Goal: Information Seeking & Learning: Check status

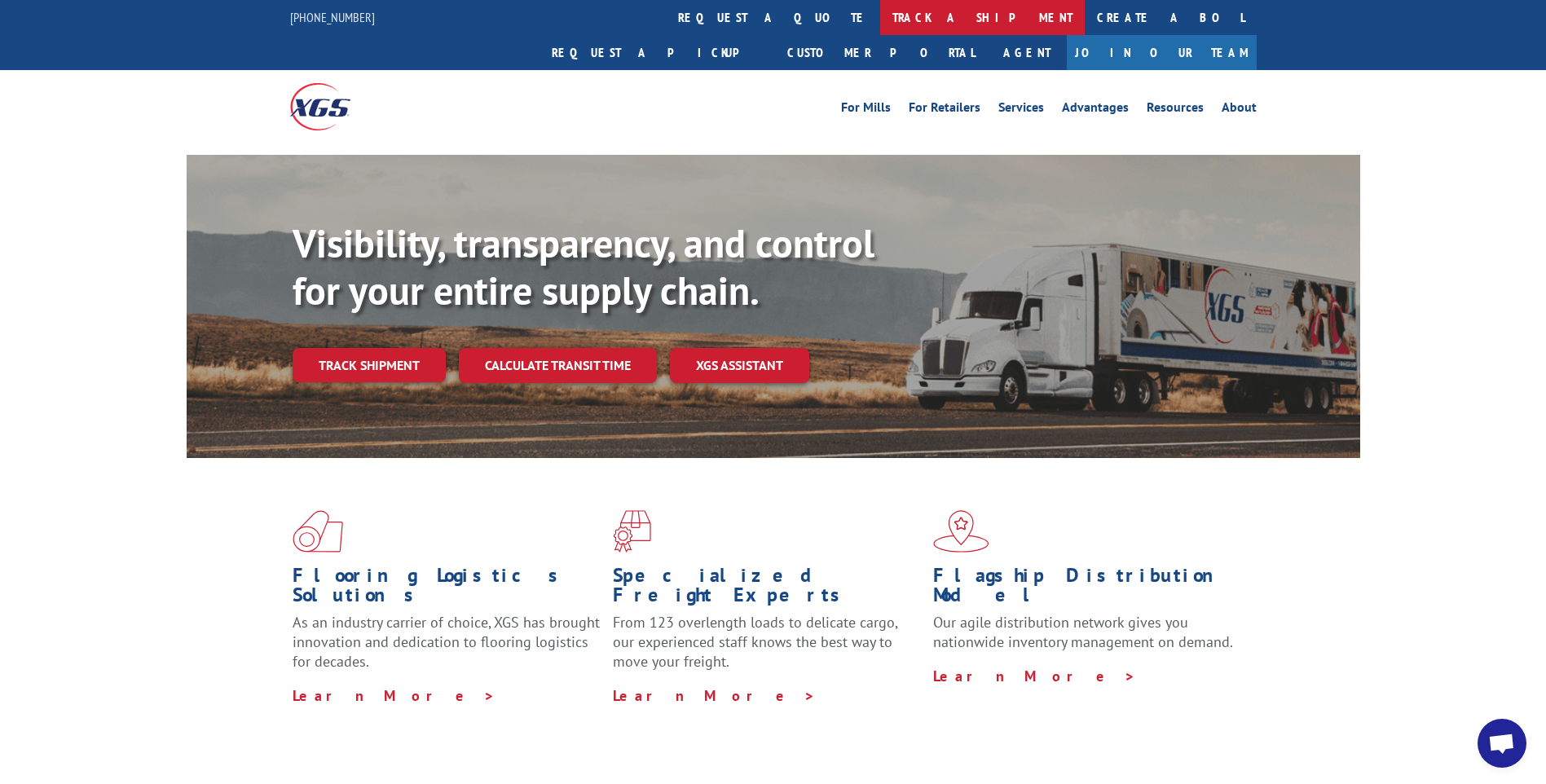
click at [881, 14] on link "track a shipment" at bounding box center [983, 17] width 205 height 35
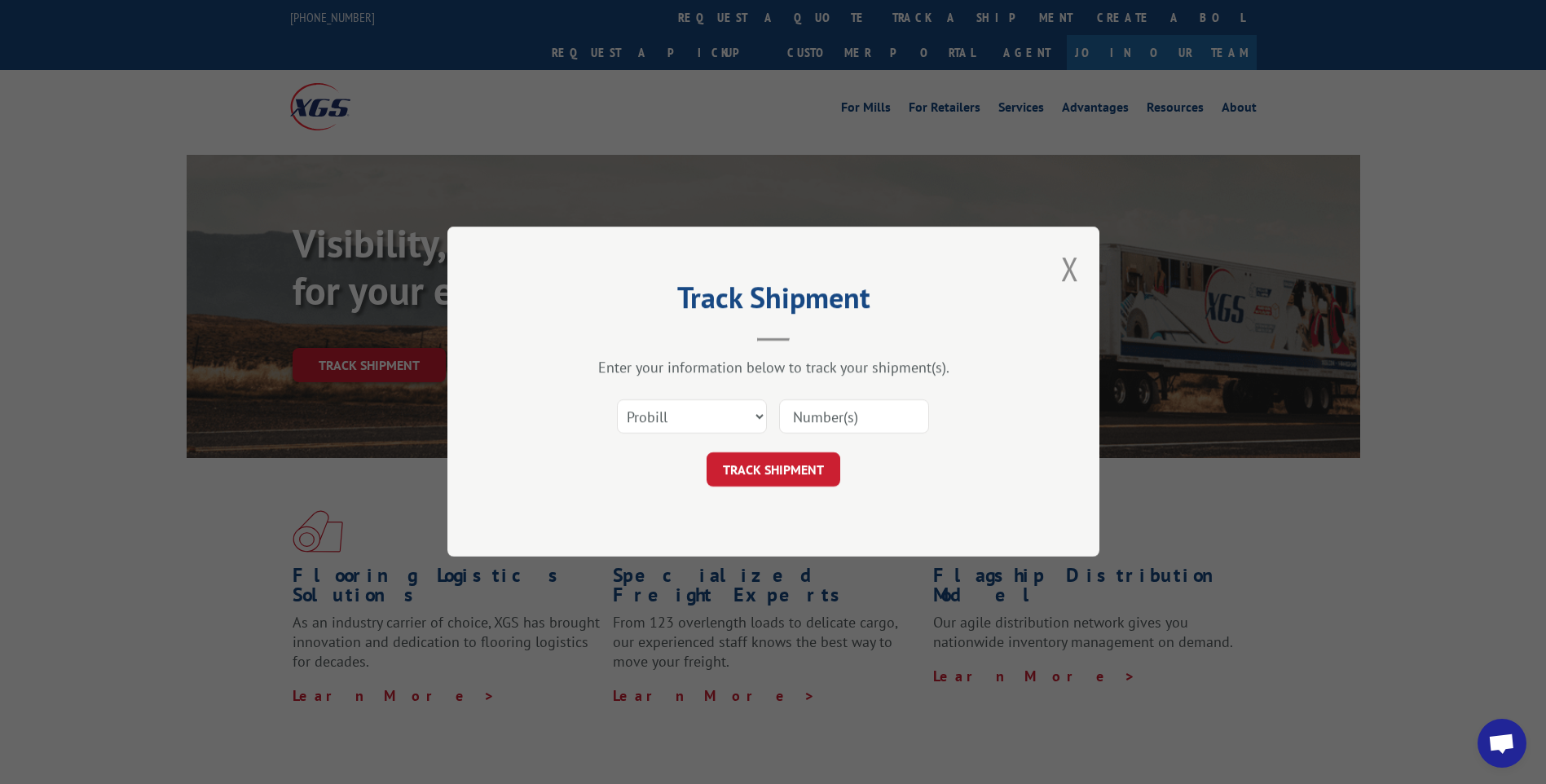
click at [803, 409] on input at bounding box center [854, 418] width 150 height 34
type input "17225851"
click at [764, 470] on button "TRACK SHIPMENT" at bounding box center [773, 471] width 134 height 34
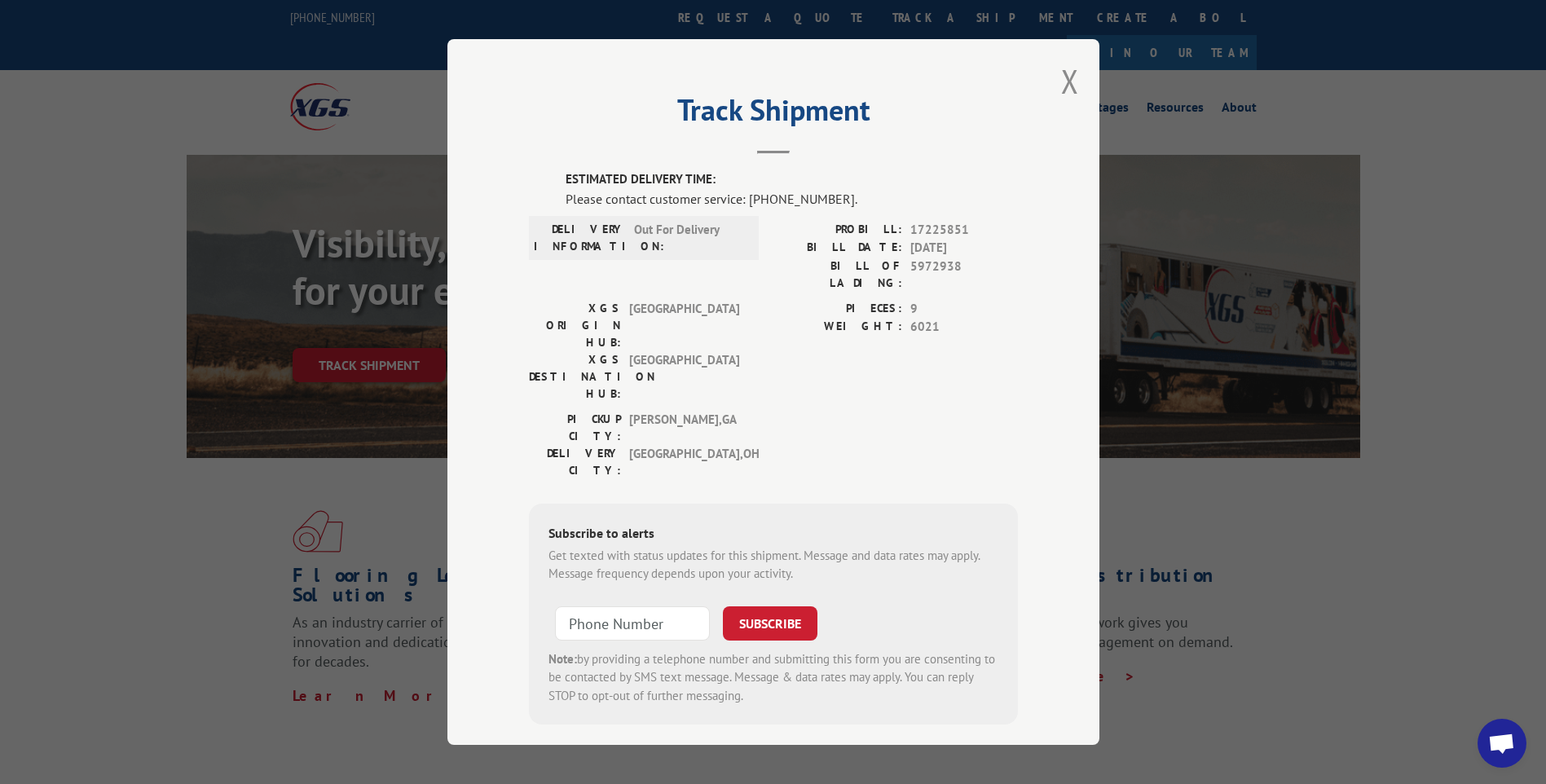
click at [1354, 567] on div "Track Shipment ESTIMATED DELIVERY TIME: Please contact customer service: [PHONE…" at bounding box center [773, 392] width 1546 height 784
click at [1076, 81] on button "Close modal" at bounding box center [1070, 81] width 18 height 44
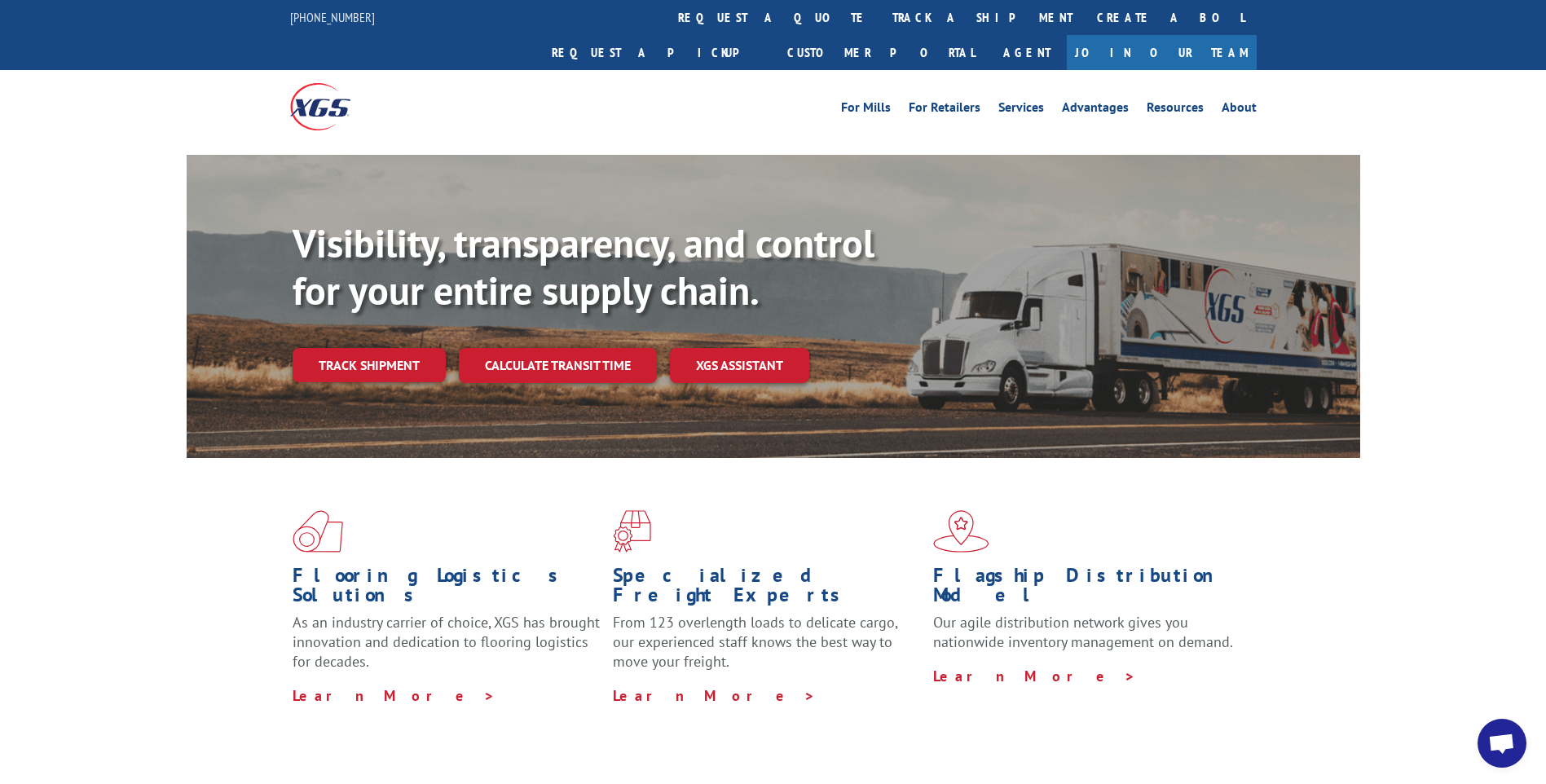
click at [1071, 667] on p "Learn More >" at bounding box center [1087, 676] width 308 height 20
drag, startPoint x: 729, startPoint y: 20, endPoint x: 800, endPoint y: 14, distance: 71.3
click at [881, 20] on link "track a shipment" at bounding box center [983, 17] width 205 height 35
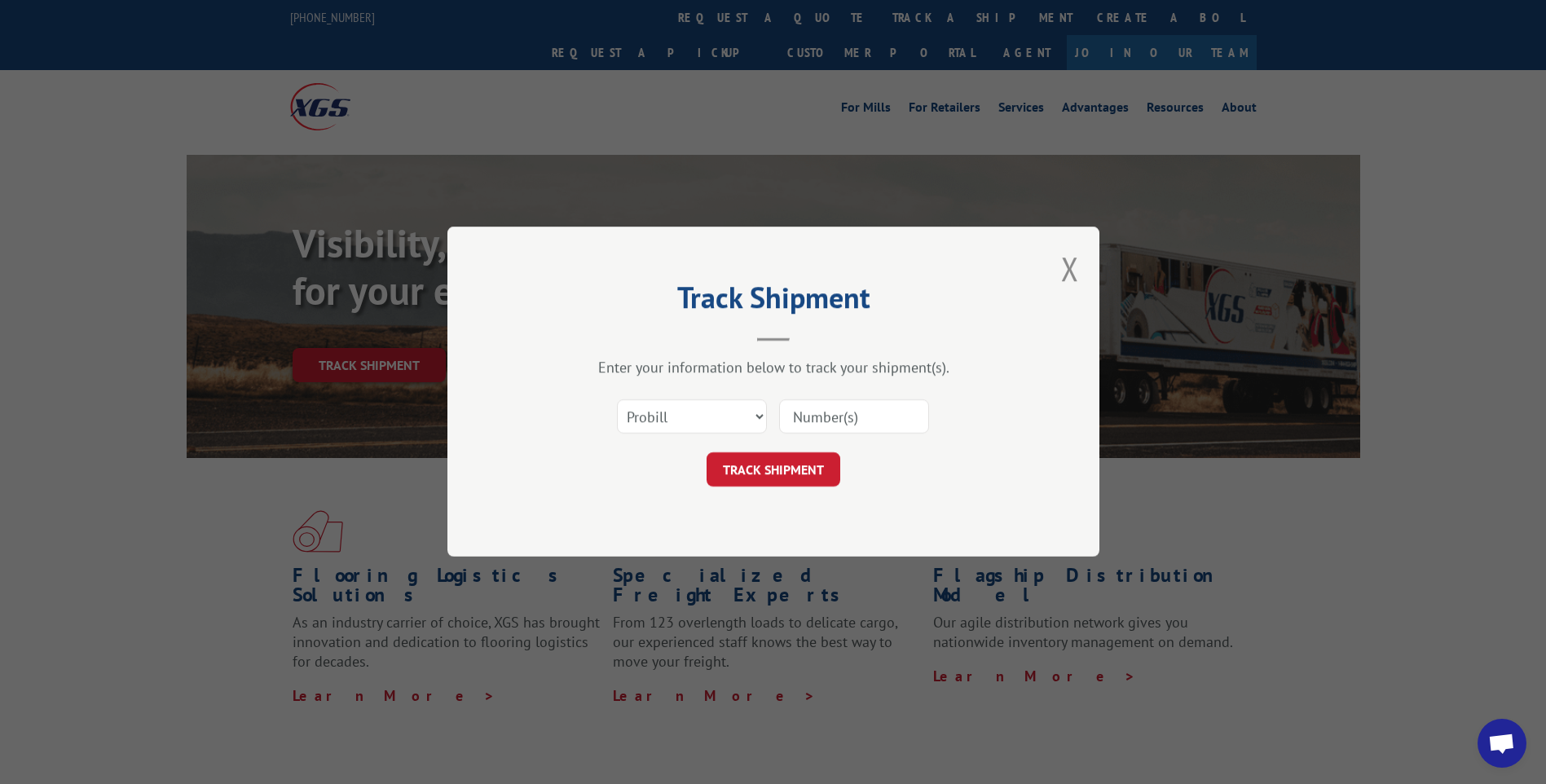
click at [880, 417] on input at bounding box center [854, 418] width 150 height 34
click at [813, 401] on input at bounding box center [854, 418] width 150 height 34
type input "1"
type input "17225851"
click button "TRACK SHIPMENT" at bounding box center [773, 471] width 134 height 34
